Goal: Task Accomplishment & Management: Use online tool/utility

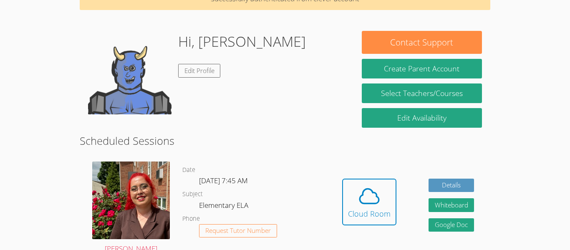
scroll to position [49, 0]
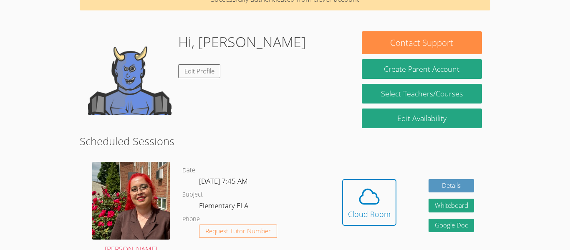
click at [121, 87] on img at bounding box center [129, 72] width 83 height 83
click at [114, 91] on img at bounding box center [129, 72] width 83 height 83
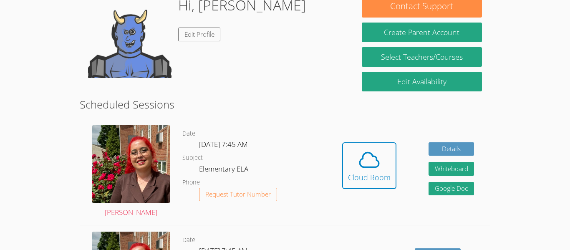
scroll to position [90, 0]
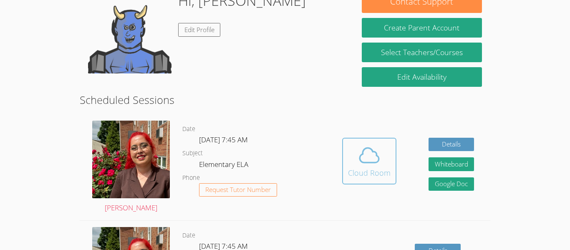
click at [374, 160] on icon at bounding box center [369, 155] width 23 height 23
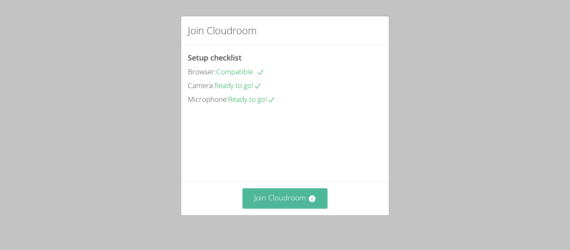
click at [310, 195] on icon at bounding box center [312, 199] width 8 height 8
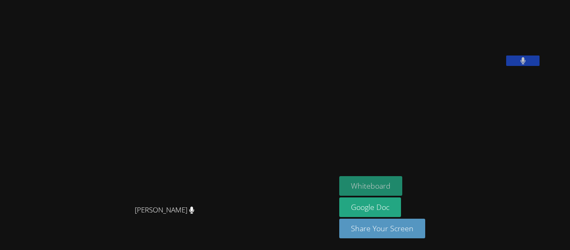
click at [402, 186] on button "Whiteboard" at bounding box center [370, 186] width 63 height 20
